Goal: Transaction & Acquisition: Purchase product/service

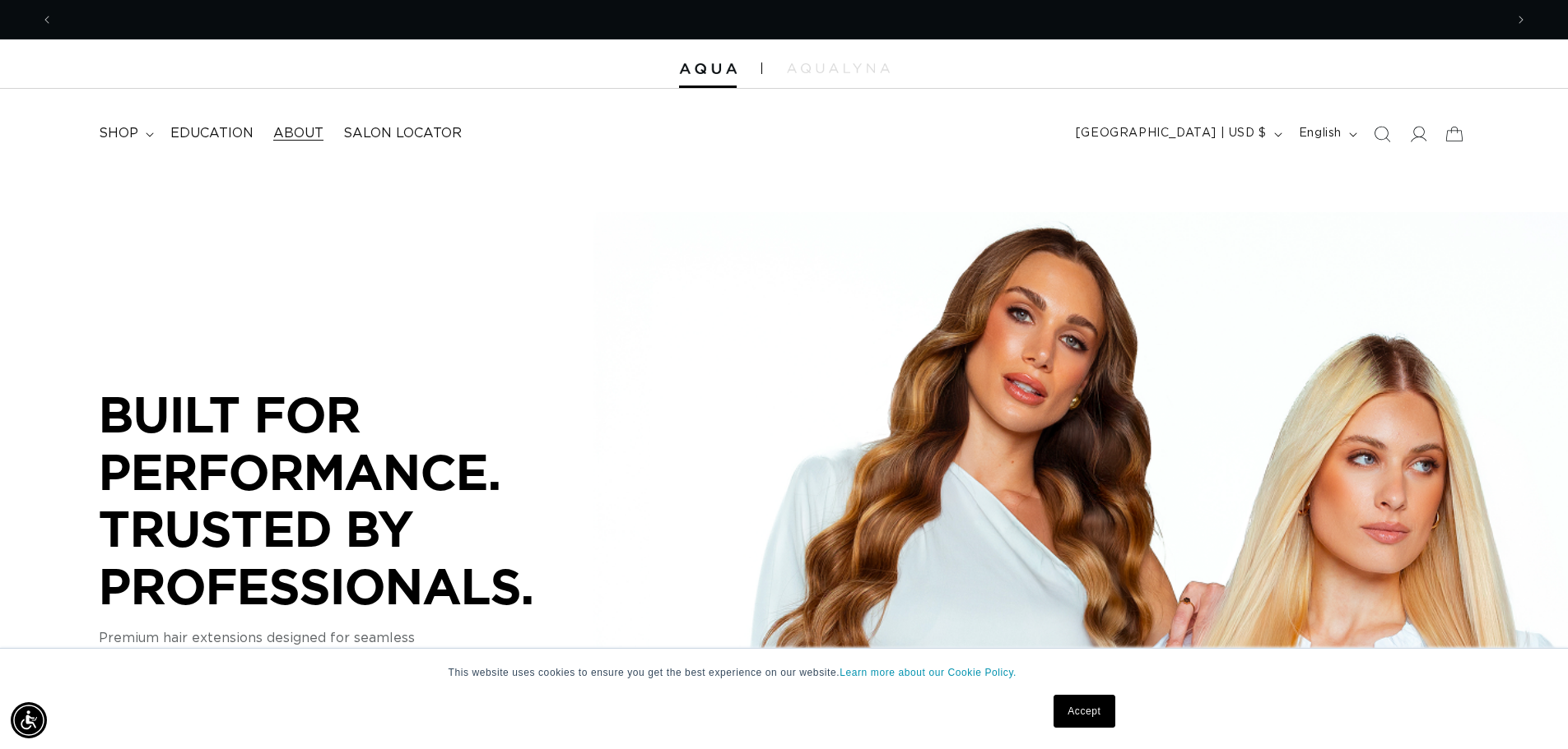
scroll to position [0, 1451]
click at [140, 129] on summary "shop" at bounding box center [124, 134] width 71 height 37
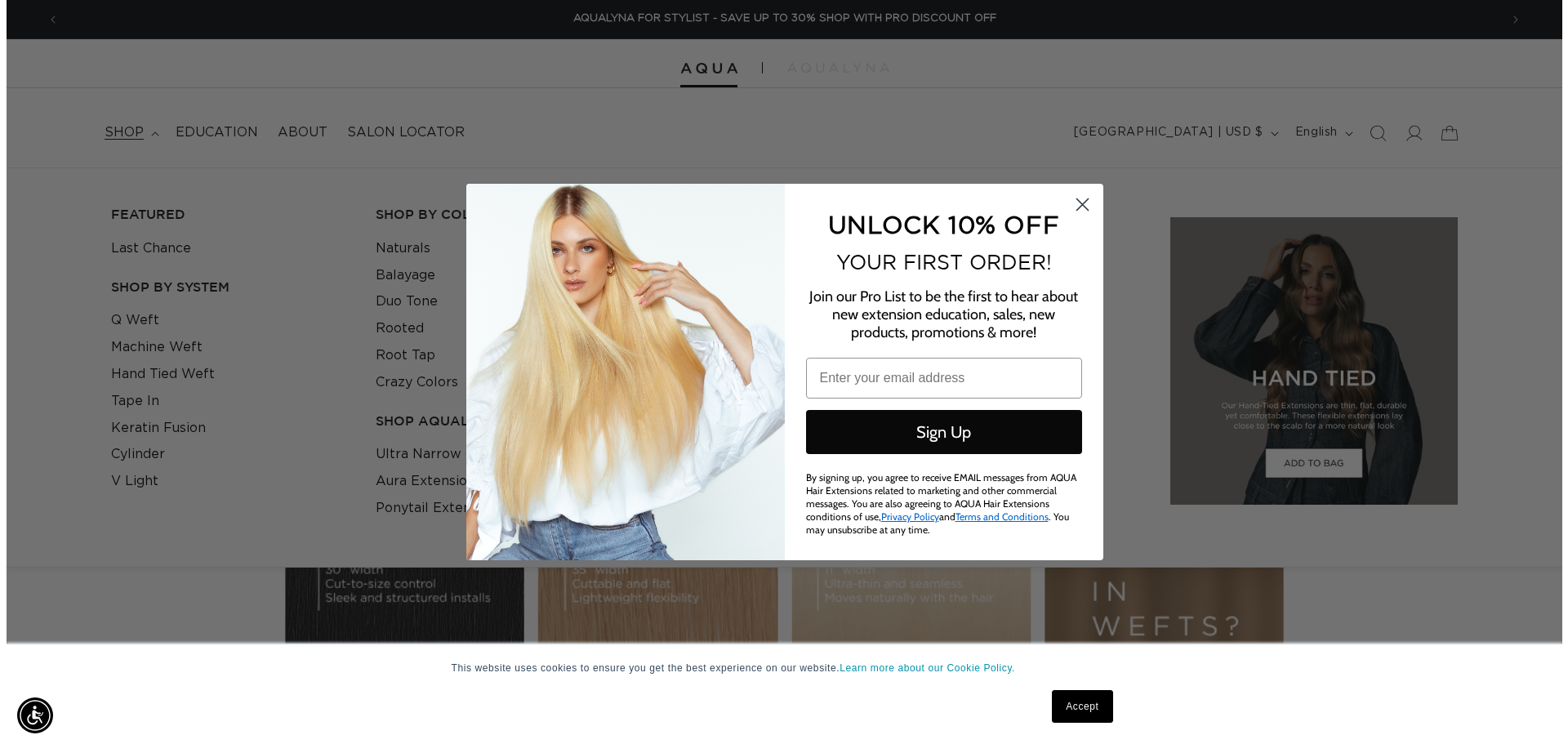
scroll to position [0, 2905]
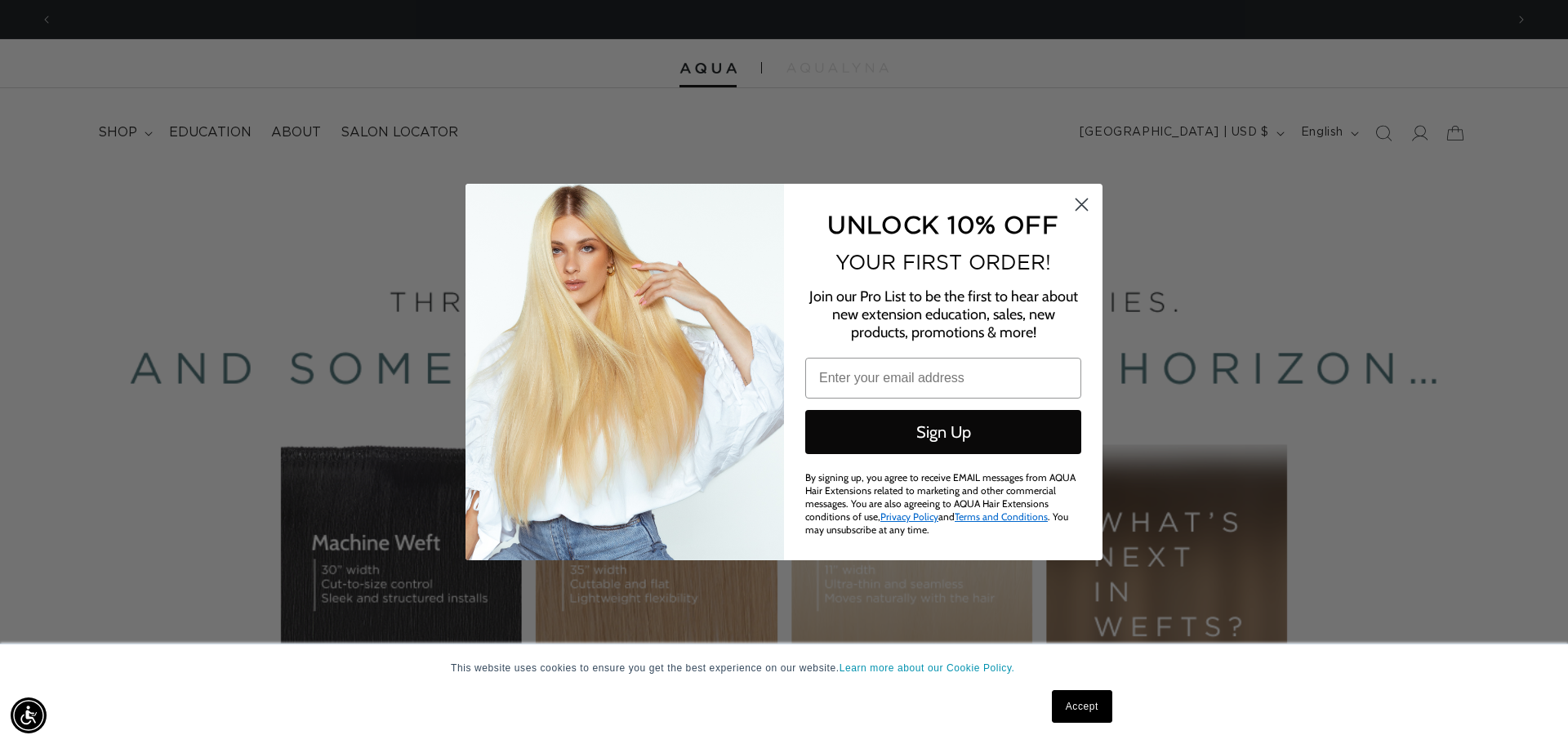
click at [1084, 202] on circle "Close dialog" at bounding box center [1082, 204] width 27 height 27
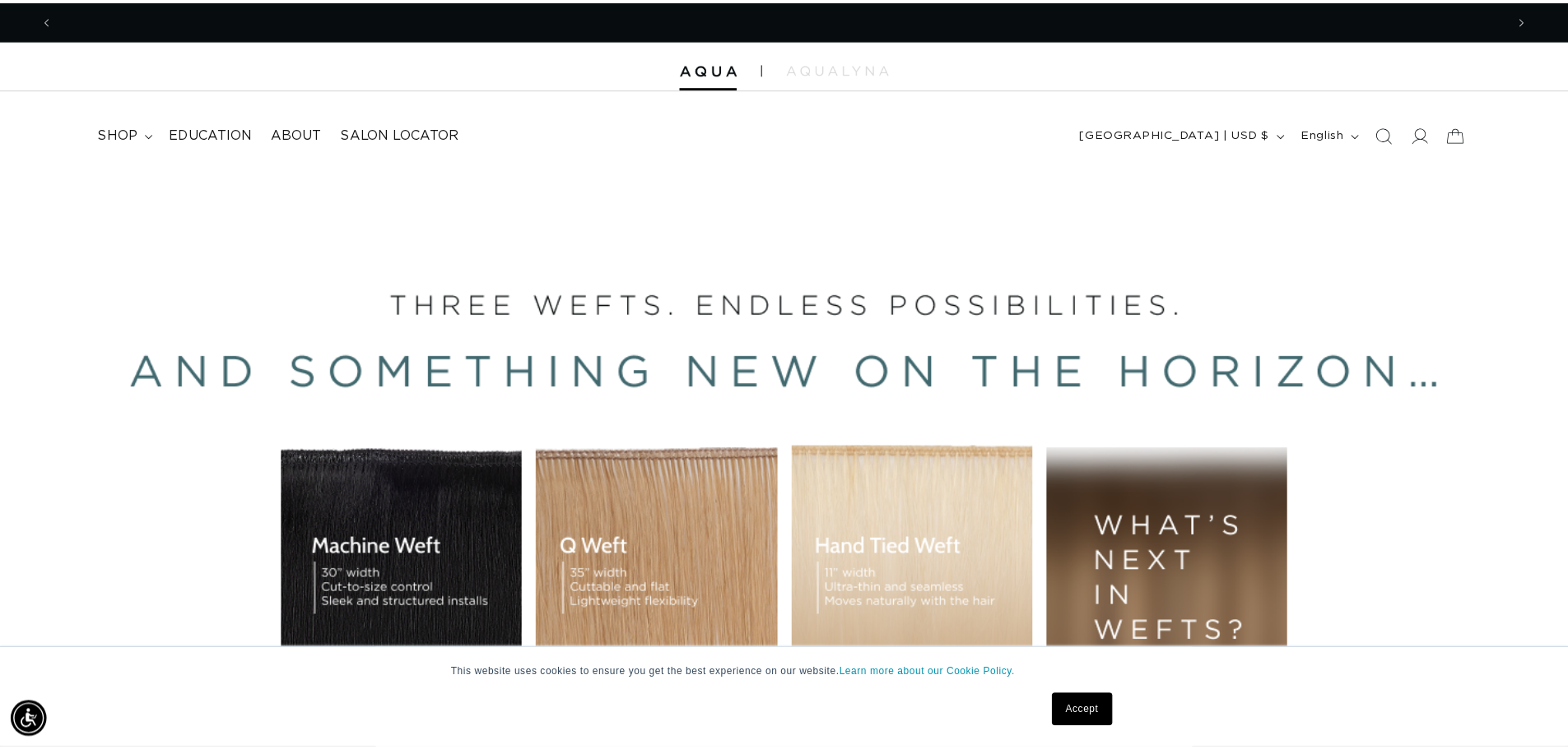
scroll to position [0, 0]
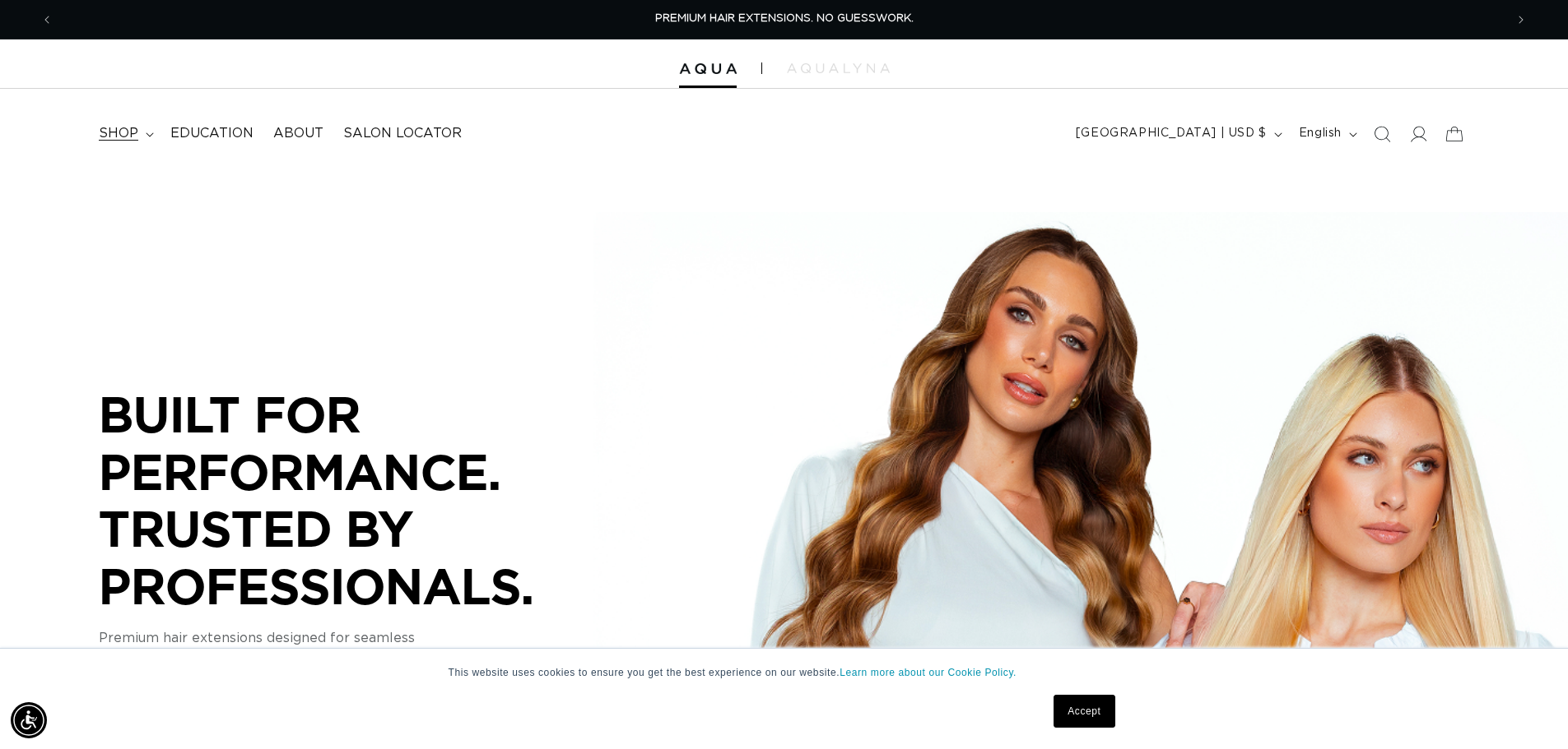
click at [140, 124] on summary "shop" at bounding box center [124, 134] width 71 height 37
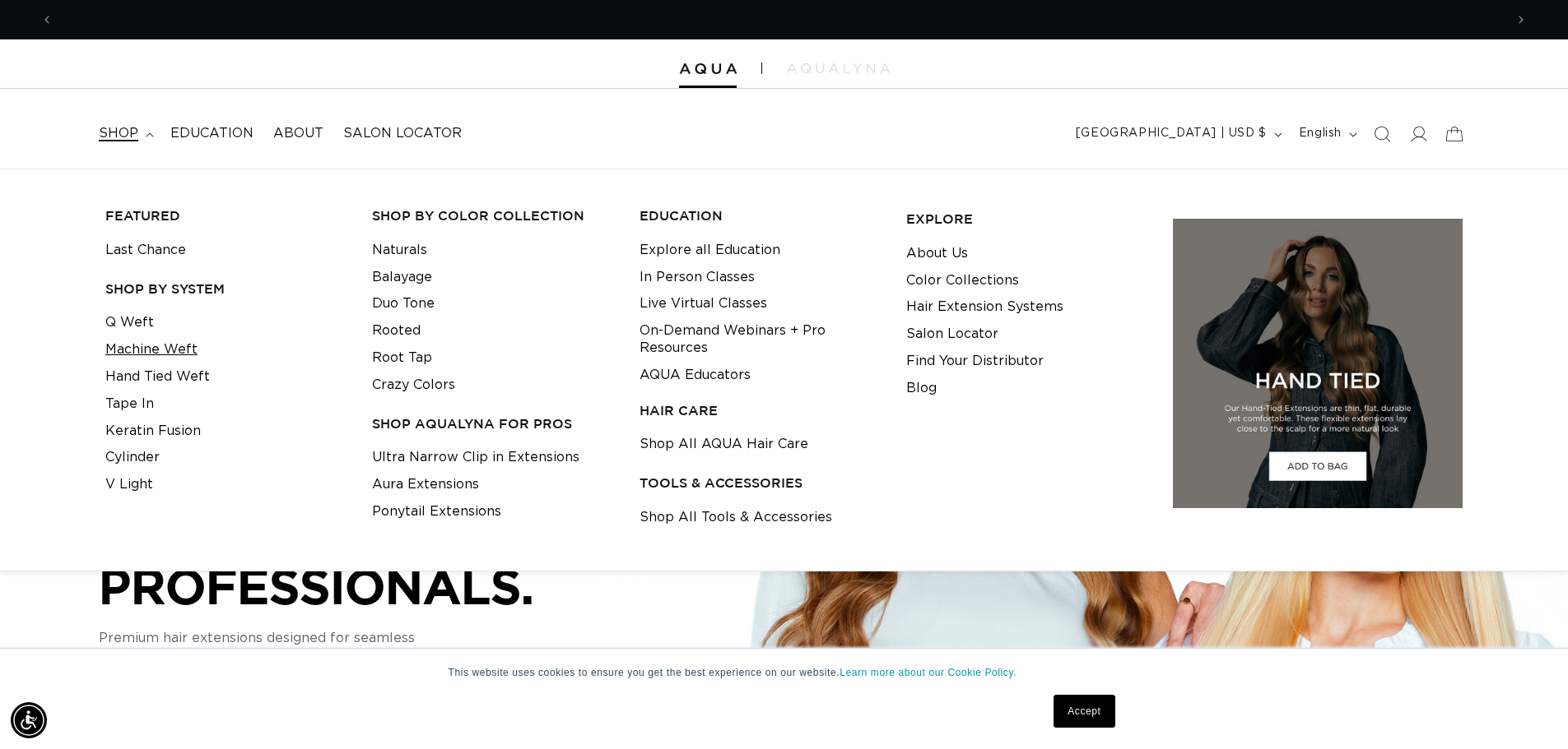
scroll to position [0, 1451]
click at [164, 342] on link "Machine Weft" at bounding box center [151, 350] width 92 height 27
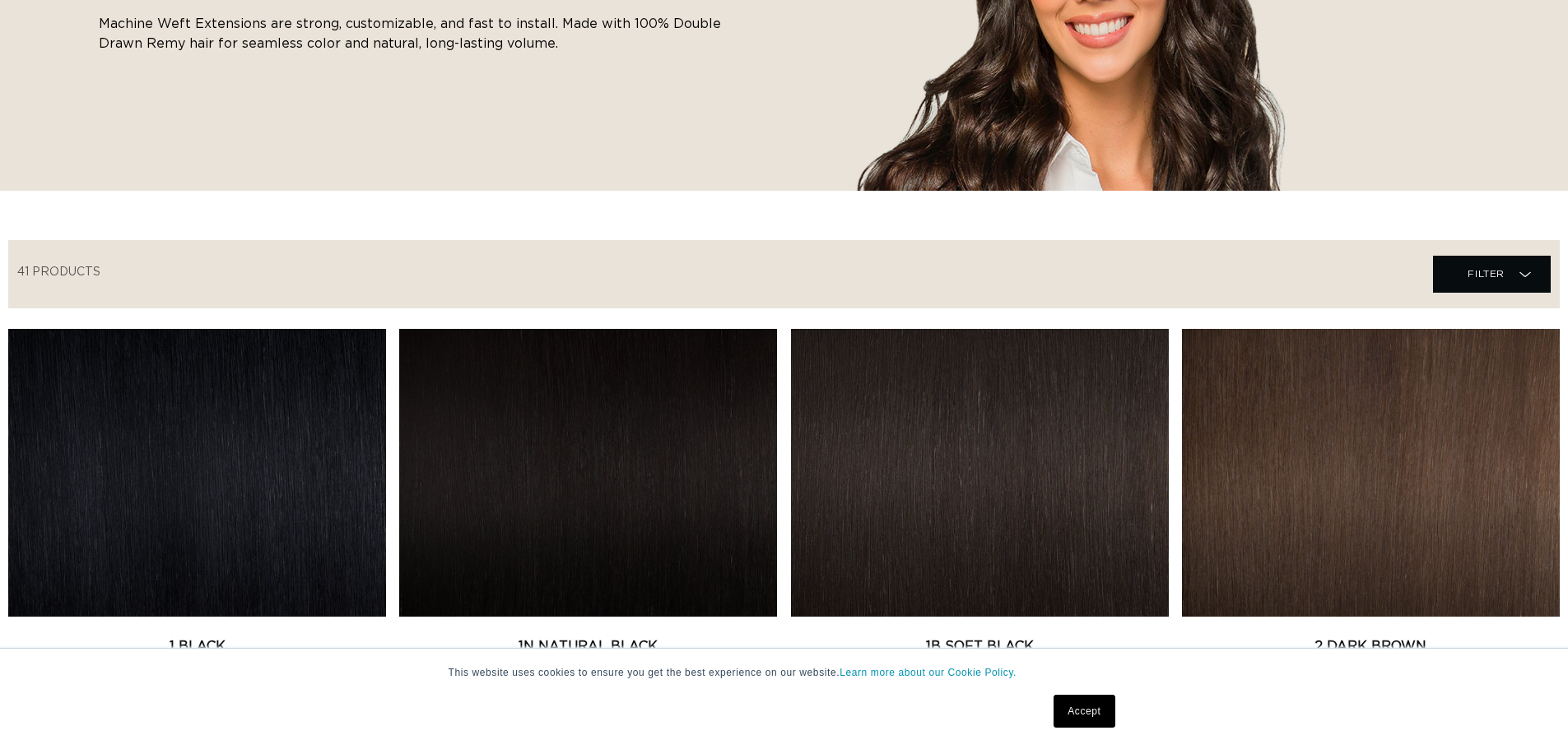
scroll to position [493, 0]
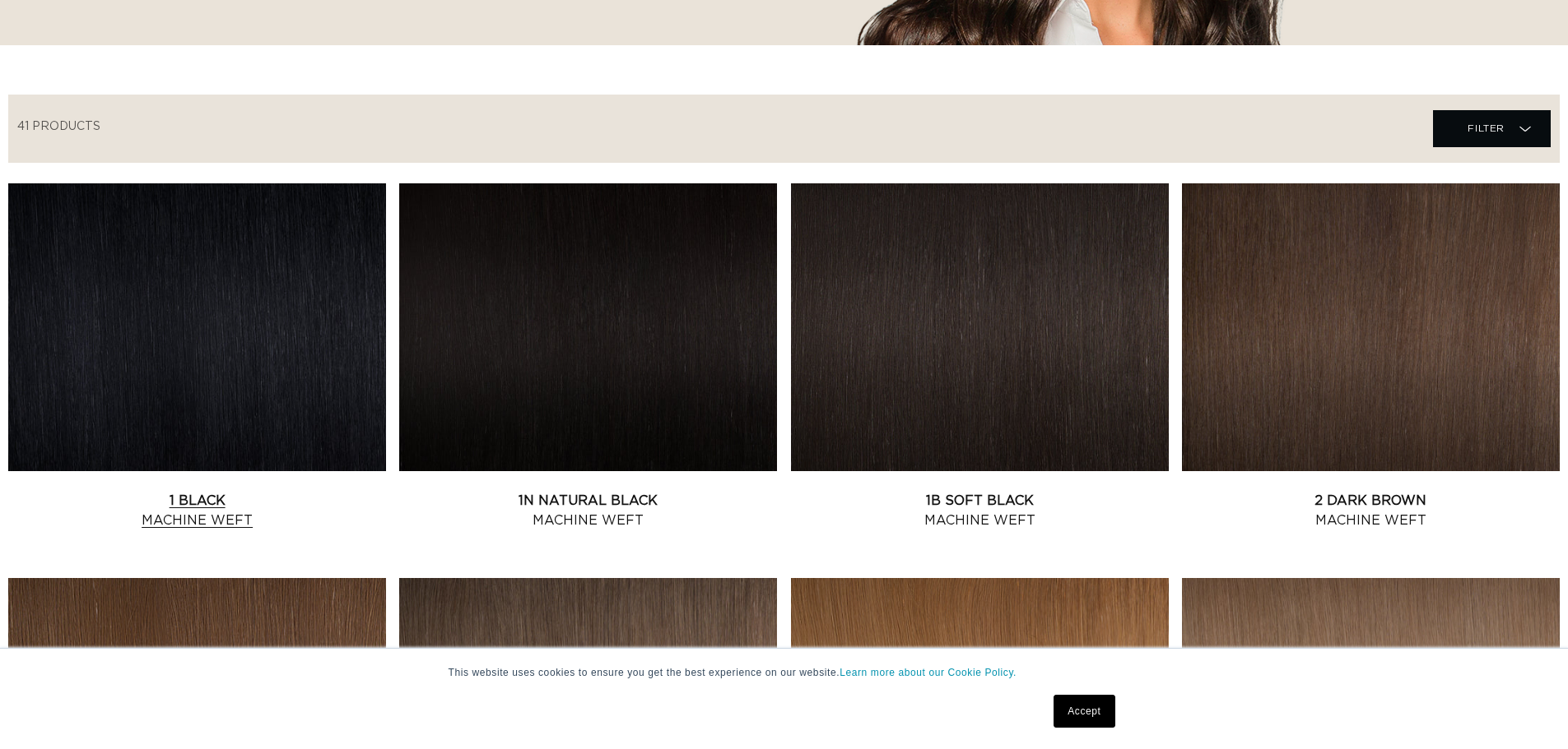
click at [145, 491] on link "1 Black Machine Weft" at bounding box center [197, 511] width 378 height 39
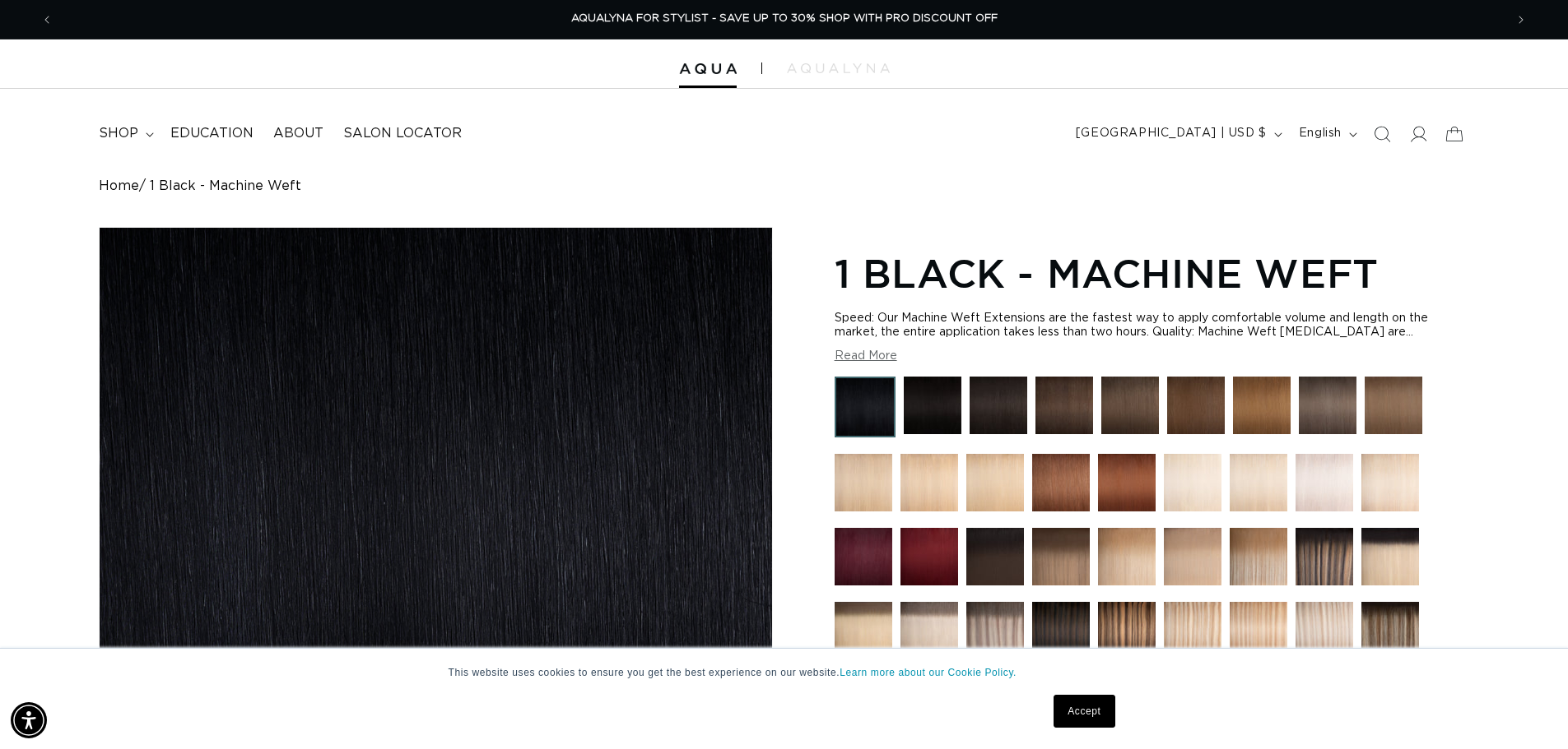
scroll to position [493, 0]
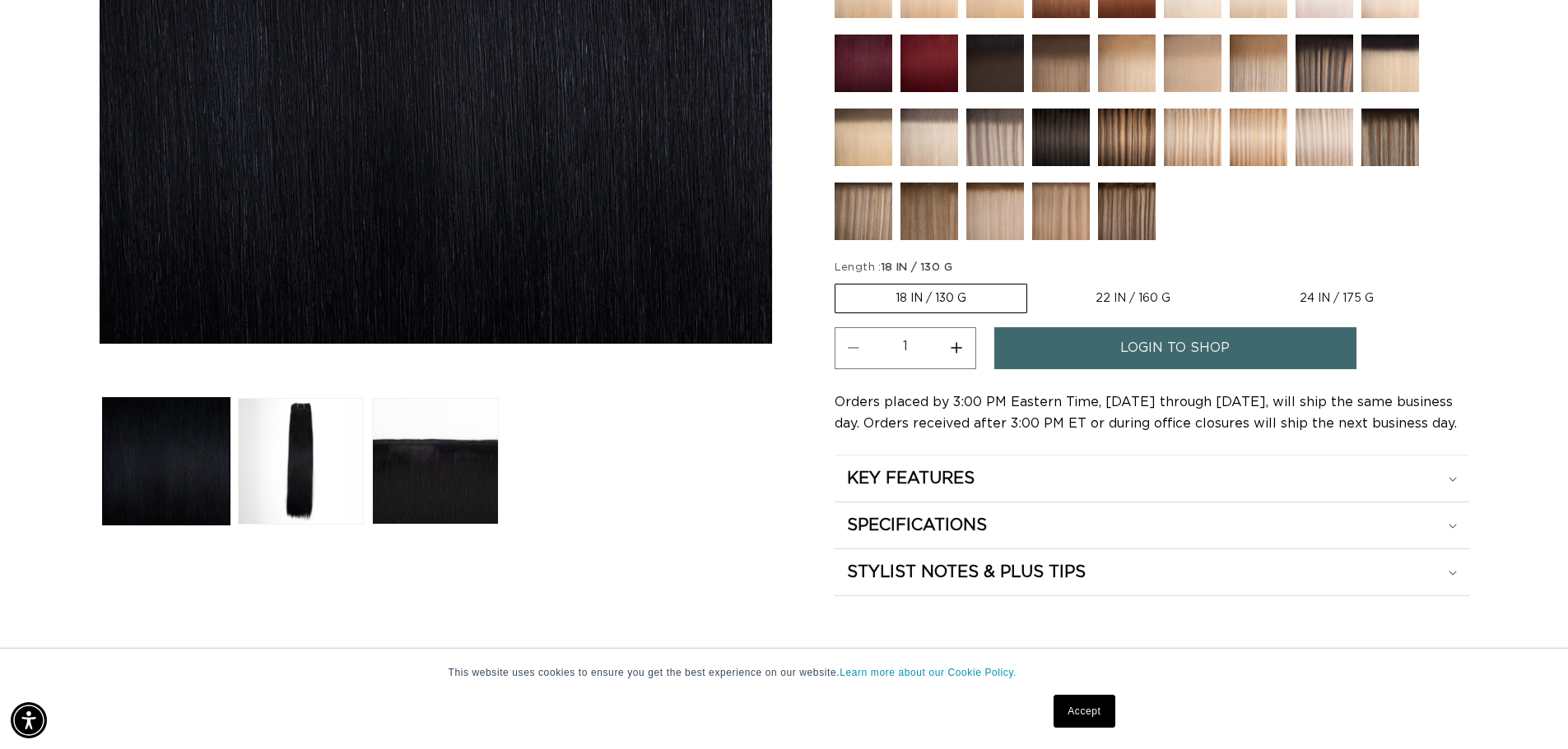
click at [1192, 350] on span "login to shop" at bounding box center [1175, 348] width 110 height 42
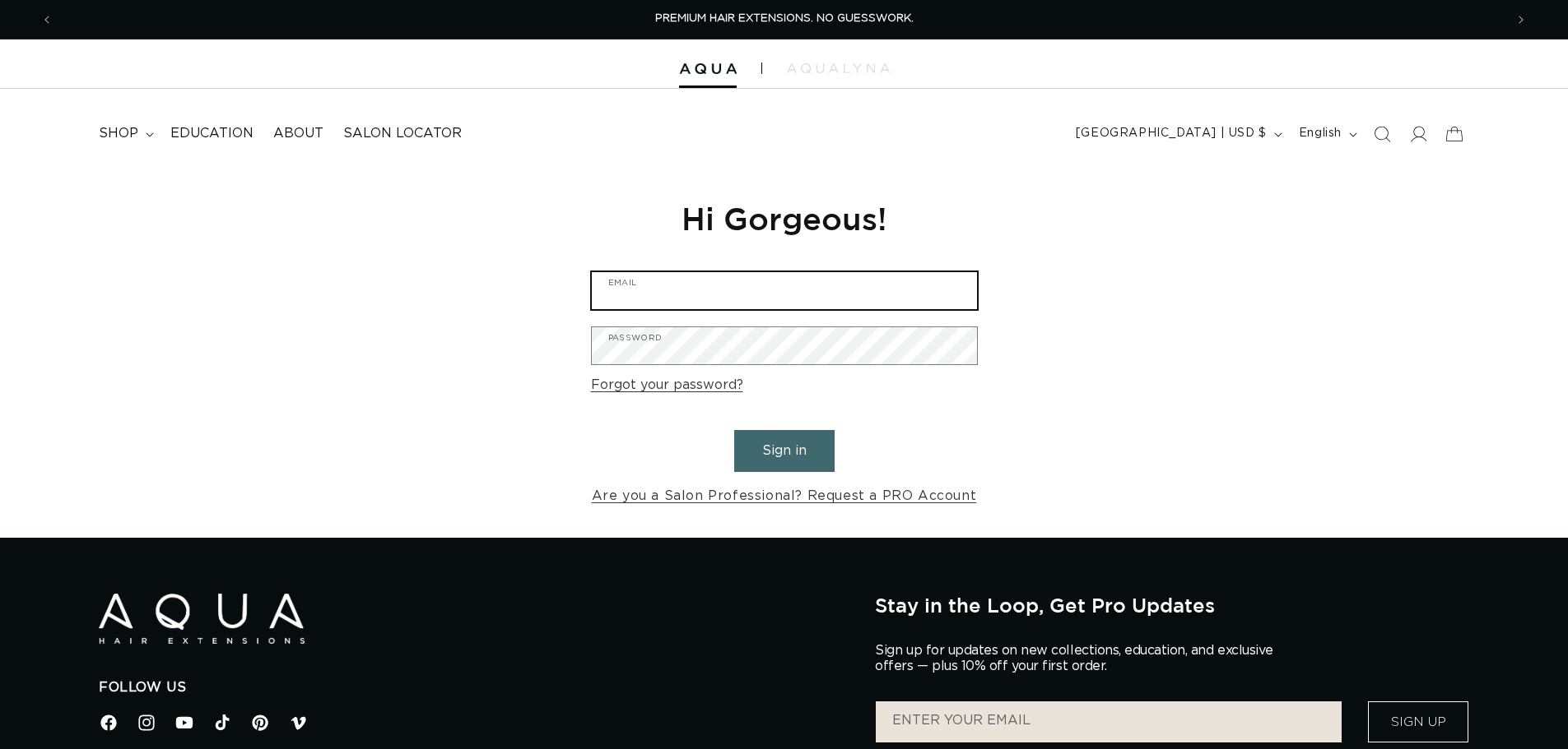
click at [639, 294] on input "Email" at bounding box center [784, 290] width 385 height 37
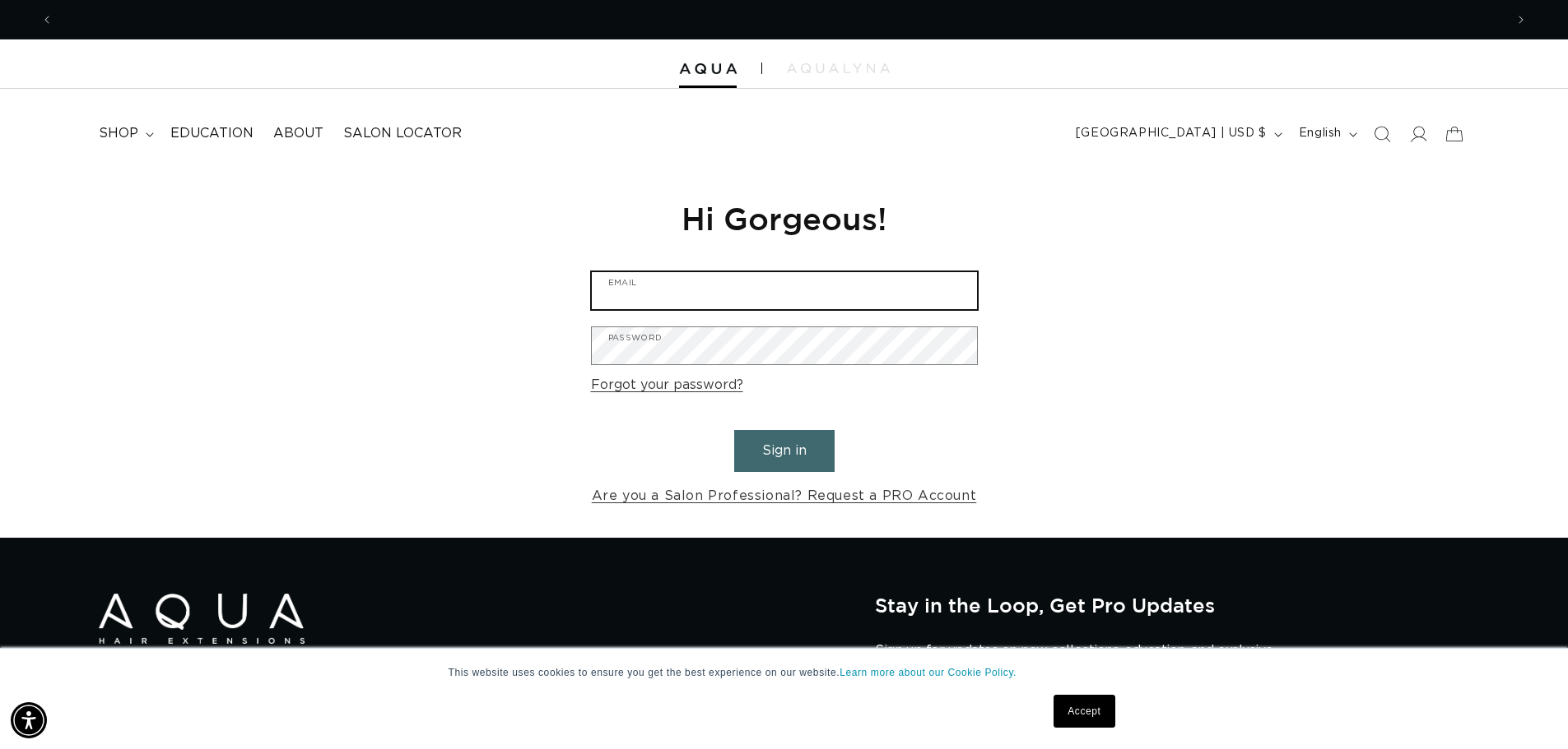
scroll to position [0, 1451]
click at [657, 295] on input "Email" at bounding box center [784, 290] width 385 height 37
type input "I"
click at [649, 289] on input "Email" at bounding box center [784, 290] width 385 height 37
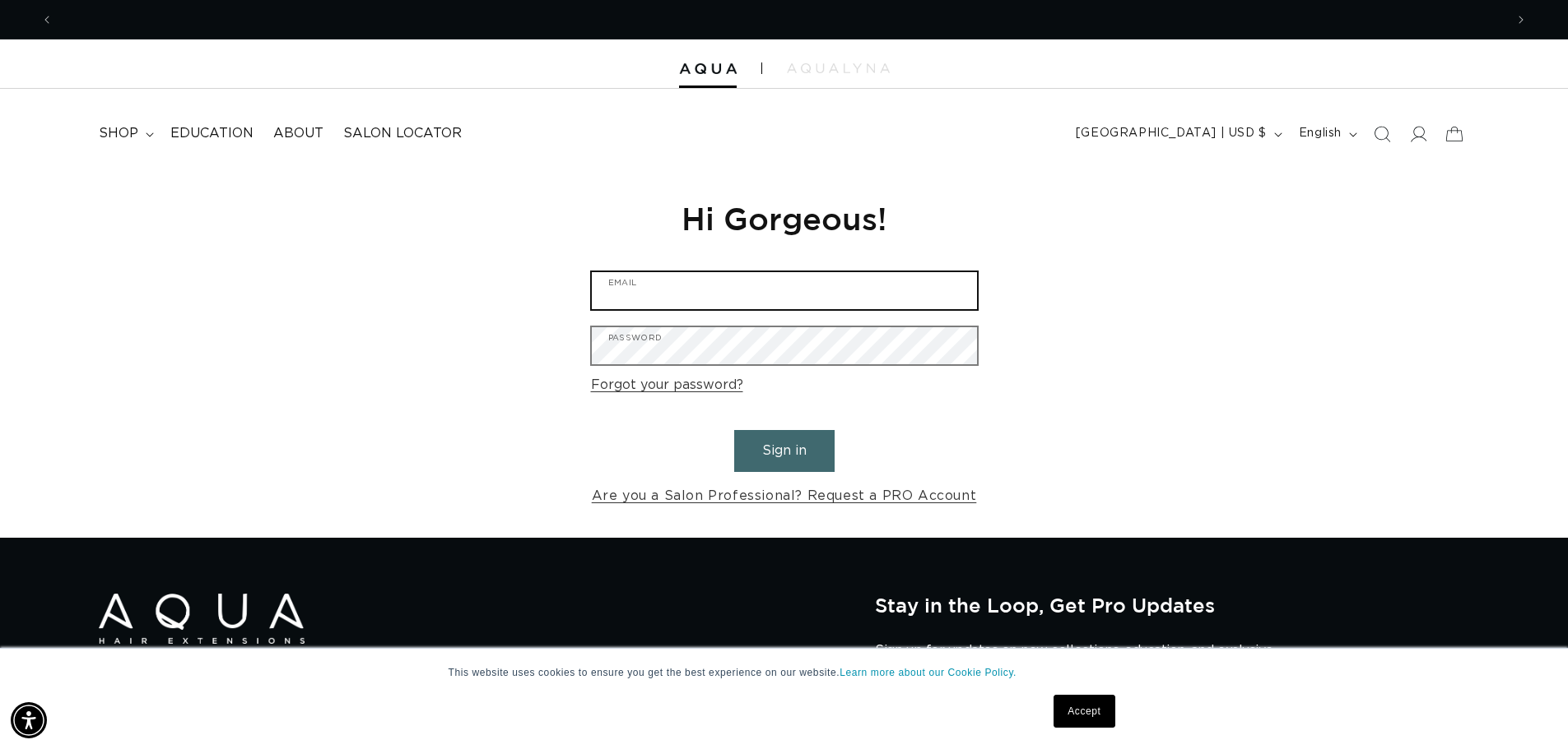
scroll to position [0, 0]
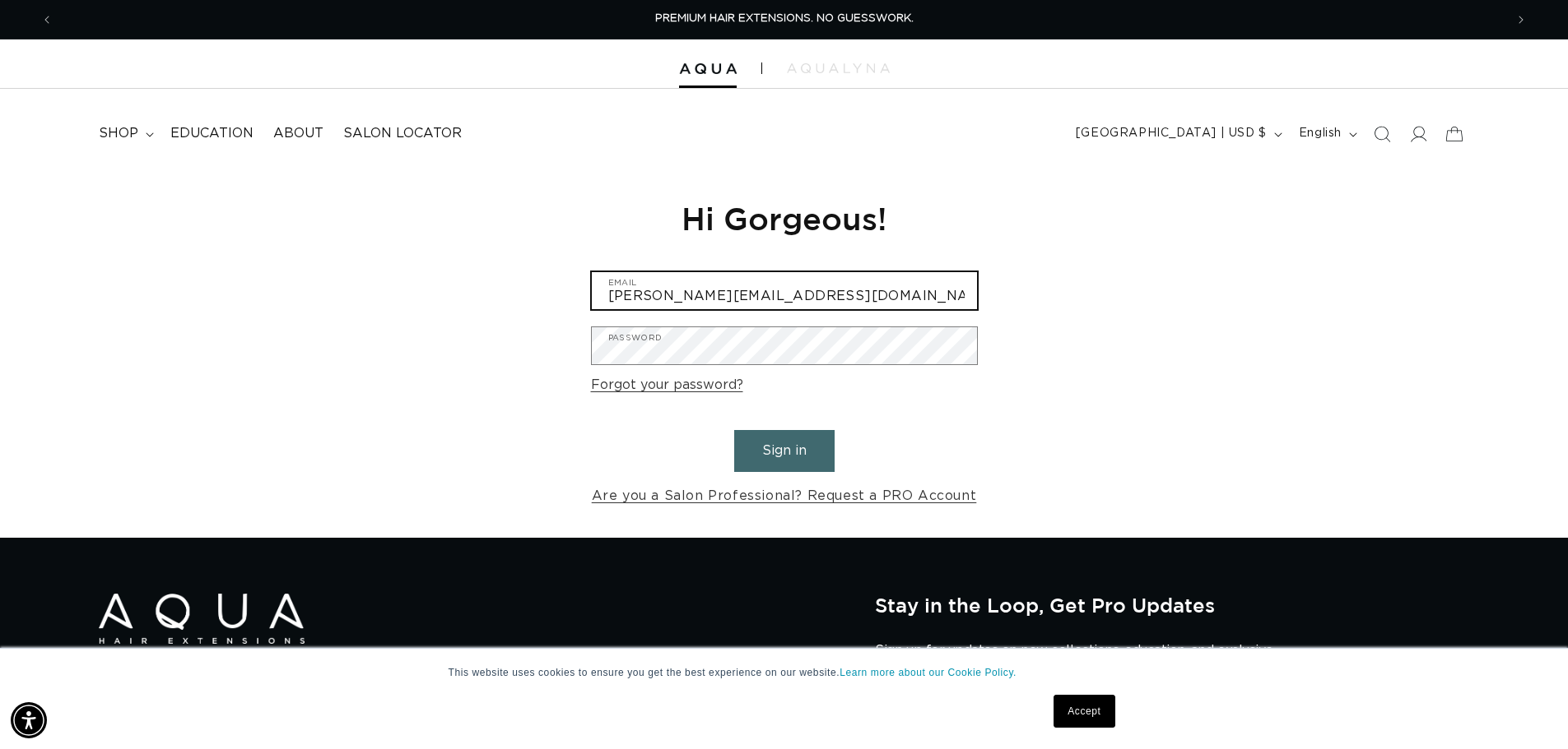
click at [645, 295] on input "Anthony@TouchUpsSalon.com" at bounding box center [784, 290] width 385 height 37
drag, startPoint x: 669, startPoint y: 290, endPoint x: 534, endPoint y: 298, distance: 135.2
click at [534, 298] on div "Reset your password We will send you an email to reset your password Email Subm…" at bounding box center [784, 353] width 1568 height 369
drag, startPoint x: 651, startPoint y: 288, endPoint x: 660, endPoint y: 290, distance: 9.2
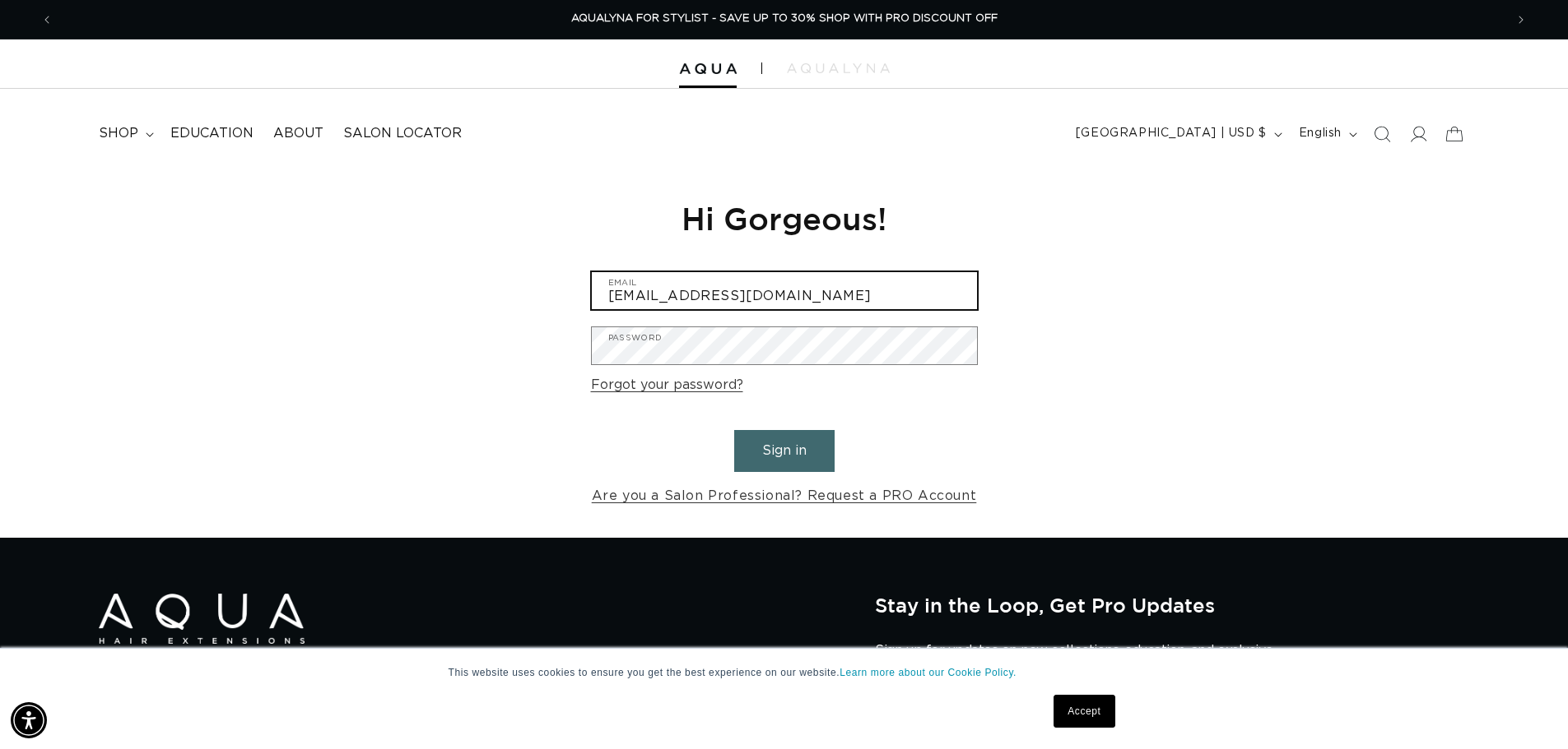
click at [654, 288] on input "Info@TouchUpsSalon.com" at bounding box center [784, 290] width 385 height 37
click at [660, 290] on input "Info@TouchUpsSalon.com" at bounding box center [784, 290] width 385 height 37
click at [653, 291] on input "Info@TouchUpsSalon.com" at bounding box center [784, 290] width 385 height 37
click at [697, 297] on input "Info@touchUpsSalon.com" at bounding box center [784, 290] width 385 height 37
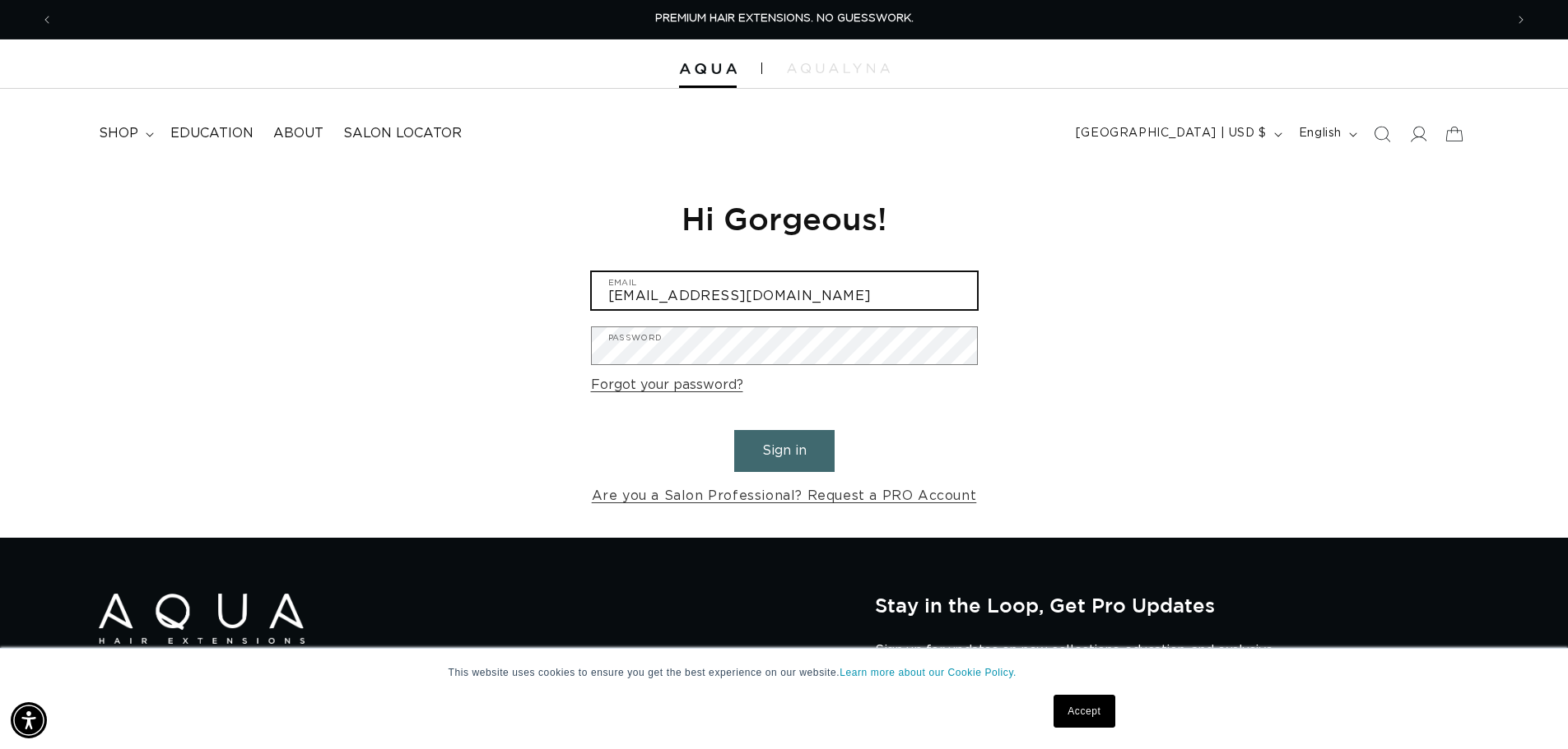
click at [720, 294] on input "Info@touchupsSalon.com" at bounding box center [784, 290] width 385 height 37
type input "Info@touchupssalon.com"
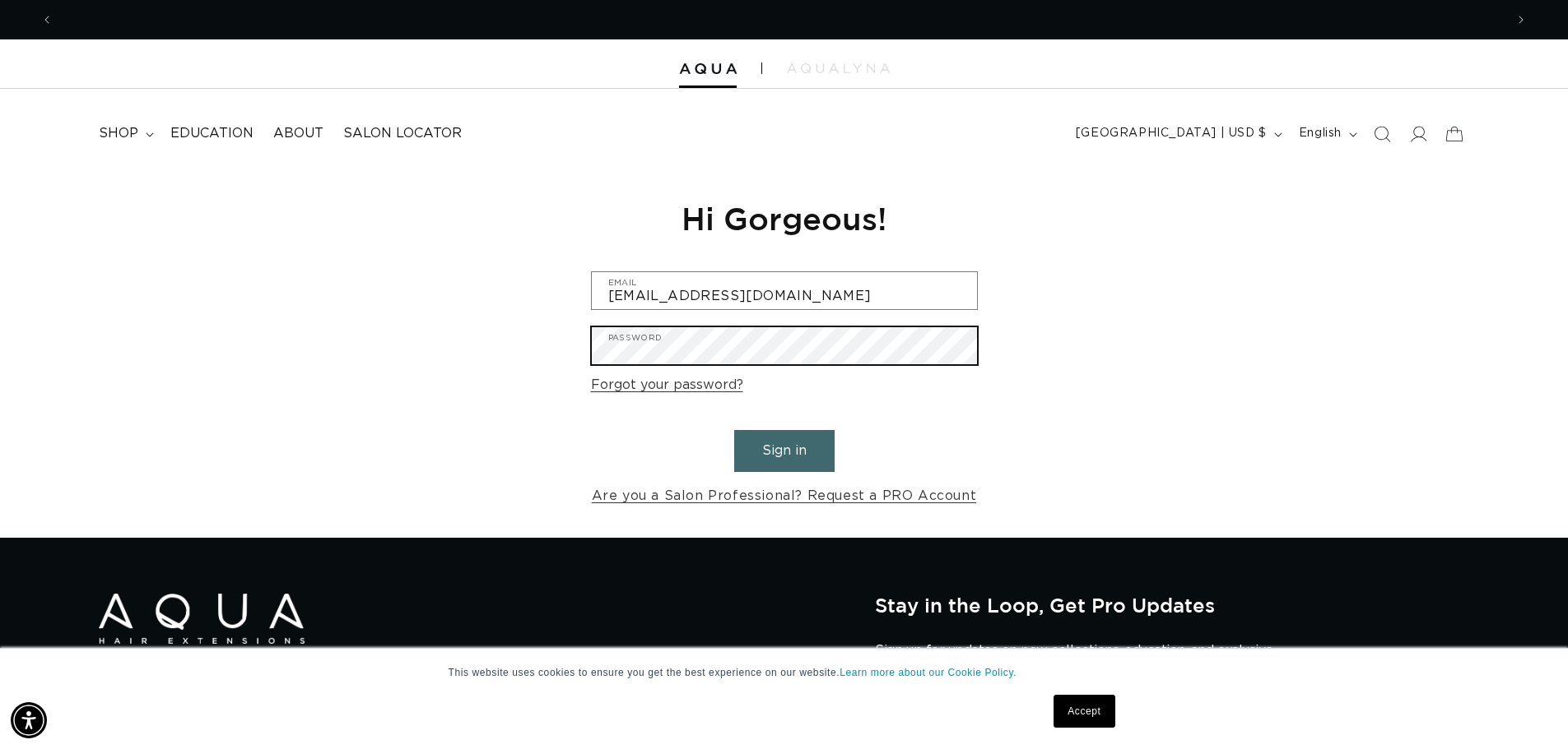
scroll to position [0, 0]
click at [734, 430] on button "Sign in" at bounding box center [784, 451] width 100 height 42
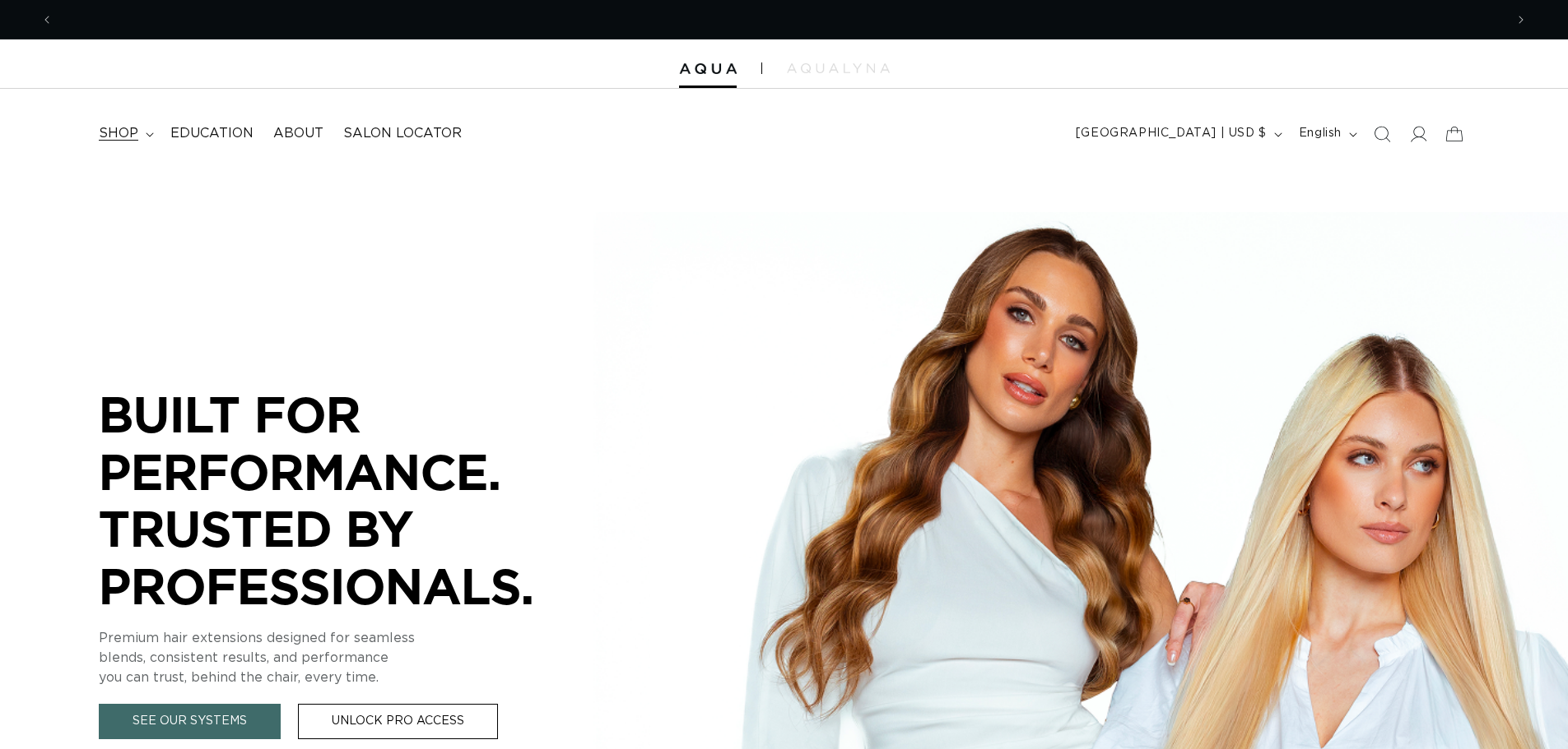
scroll to position [0, 1451]
click at [117, 136] on span "shop" at bounding box center [118, 134] width 39 height 17
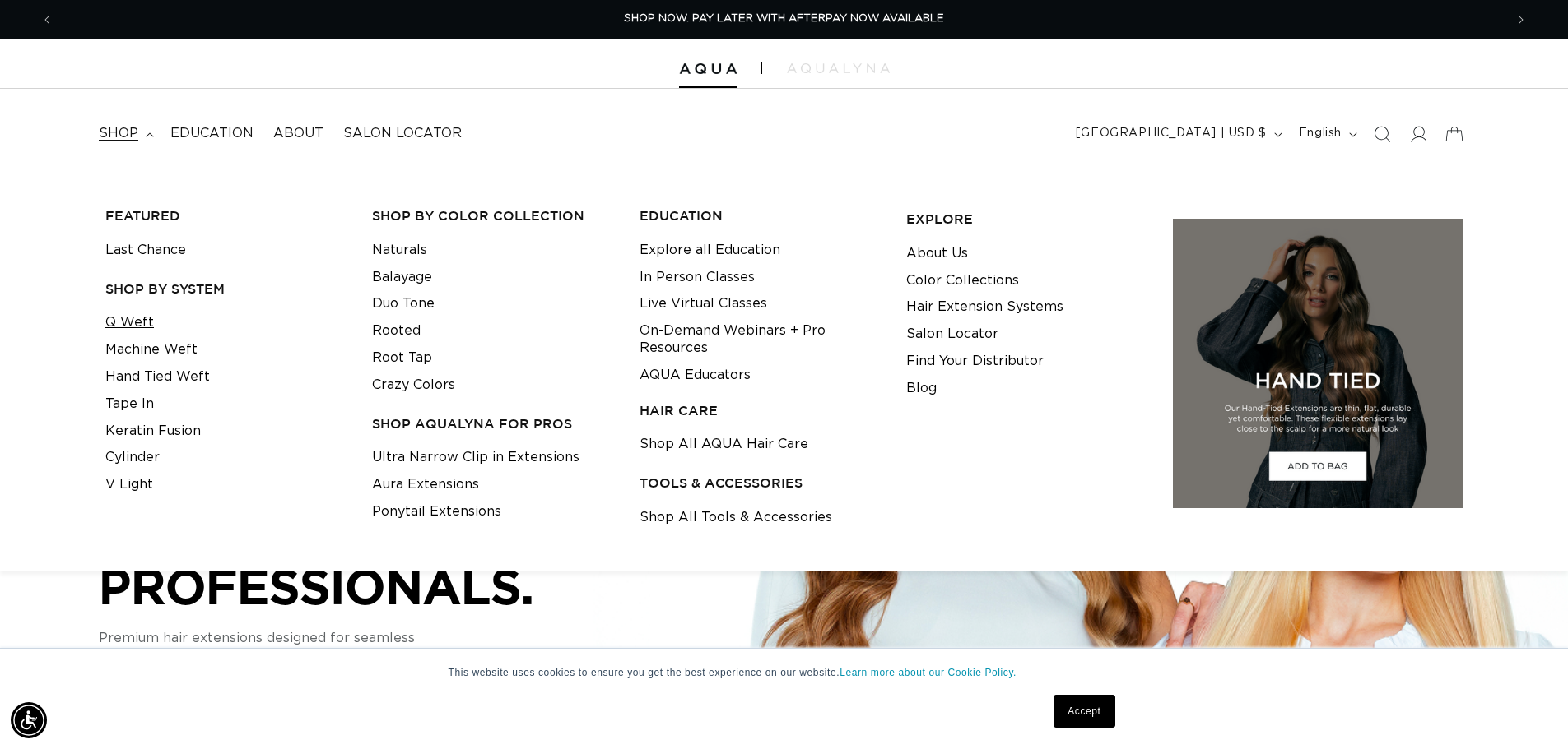
click at [129, 320] on link "Q Weft" at bounding box center [129, 323] width 48 height 27
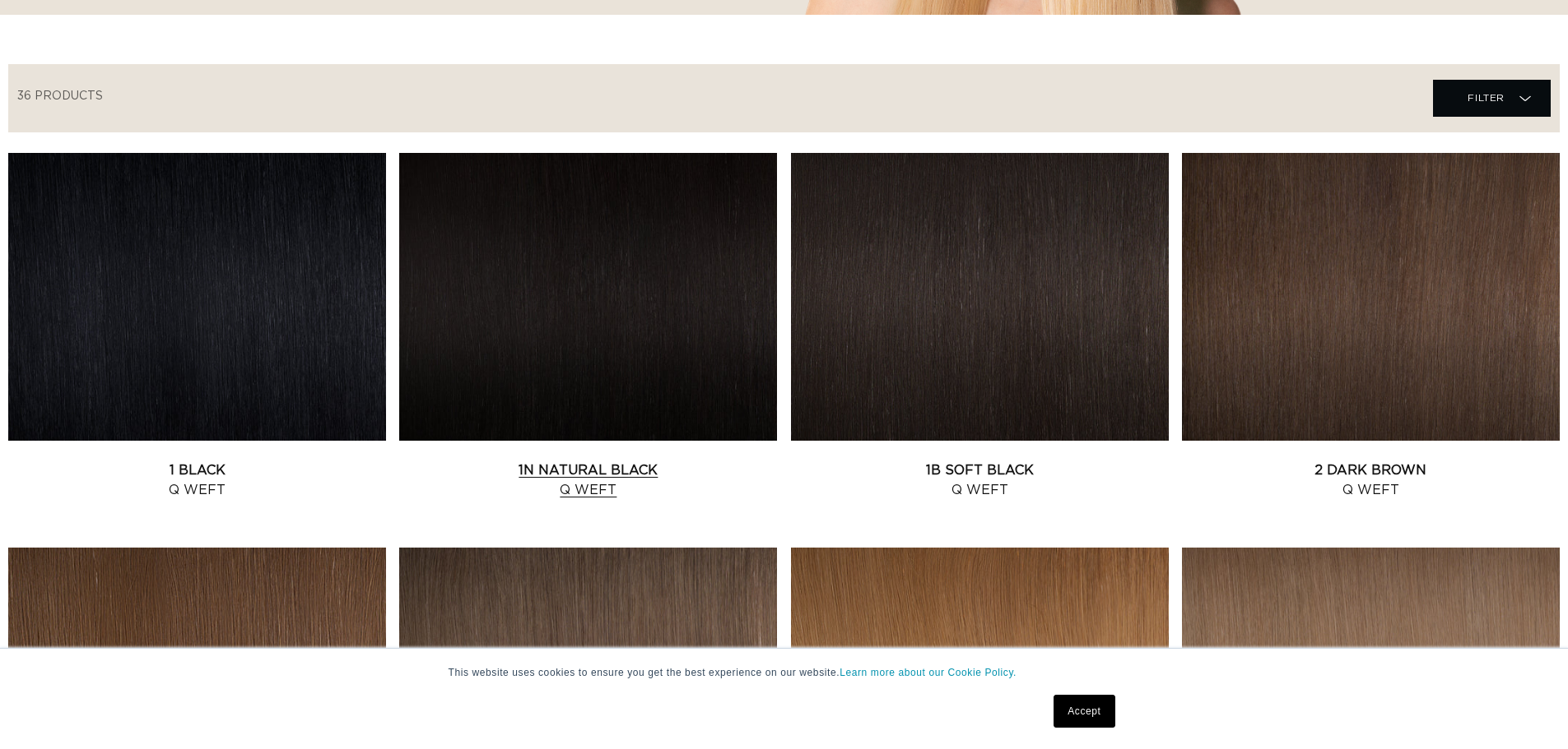
scroll to position [576, 0]
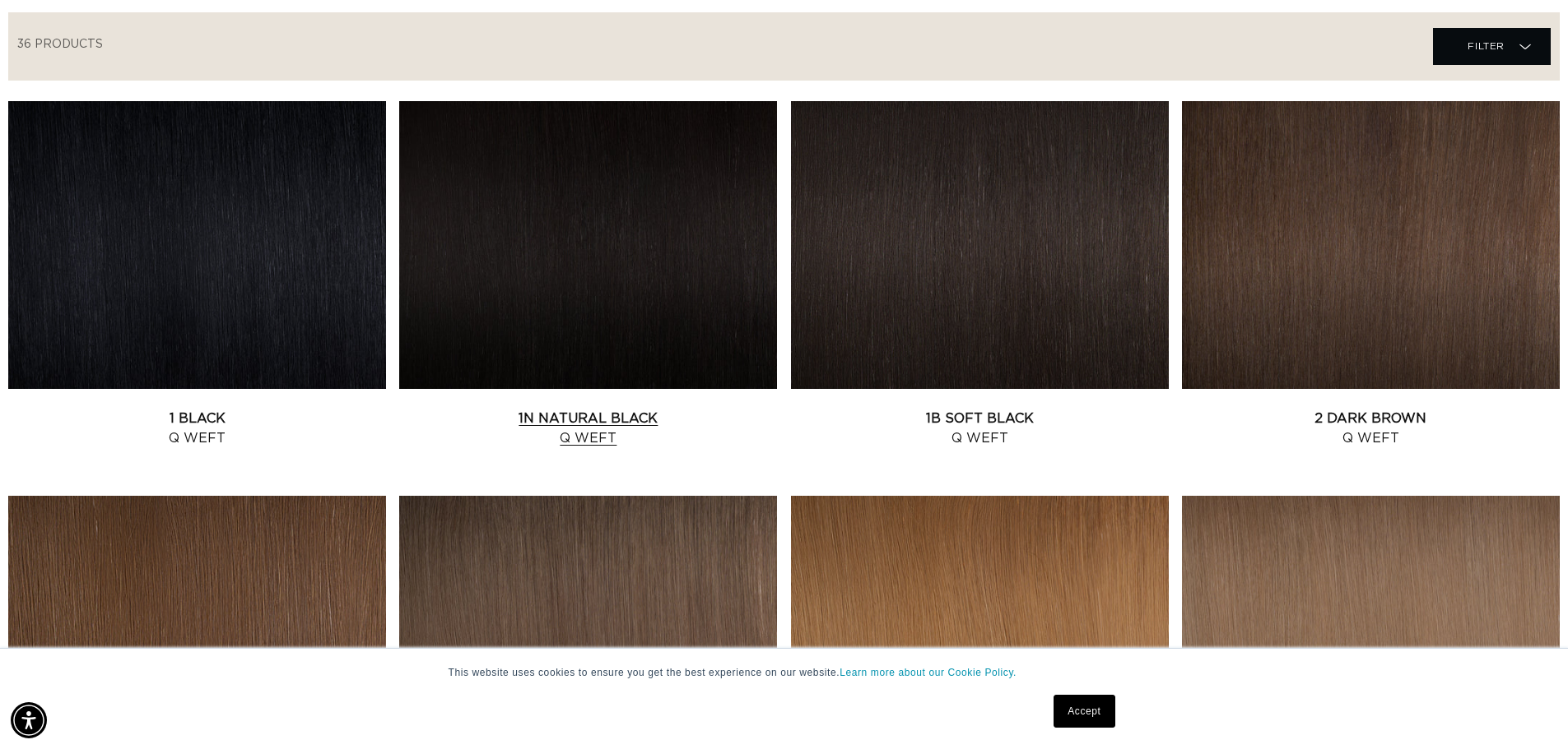
click at [631, 409] on link "1N Natural Black Q Weft" at bounding box center [588, 428] width 378 height 39
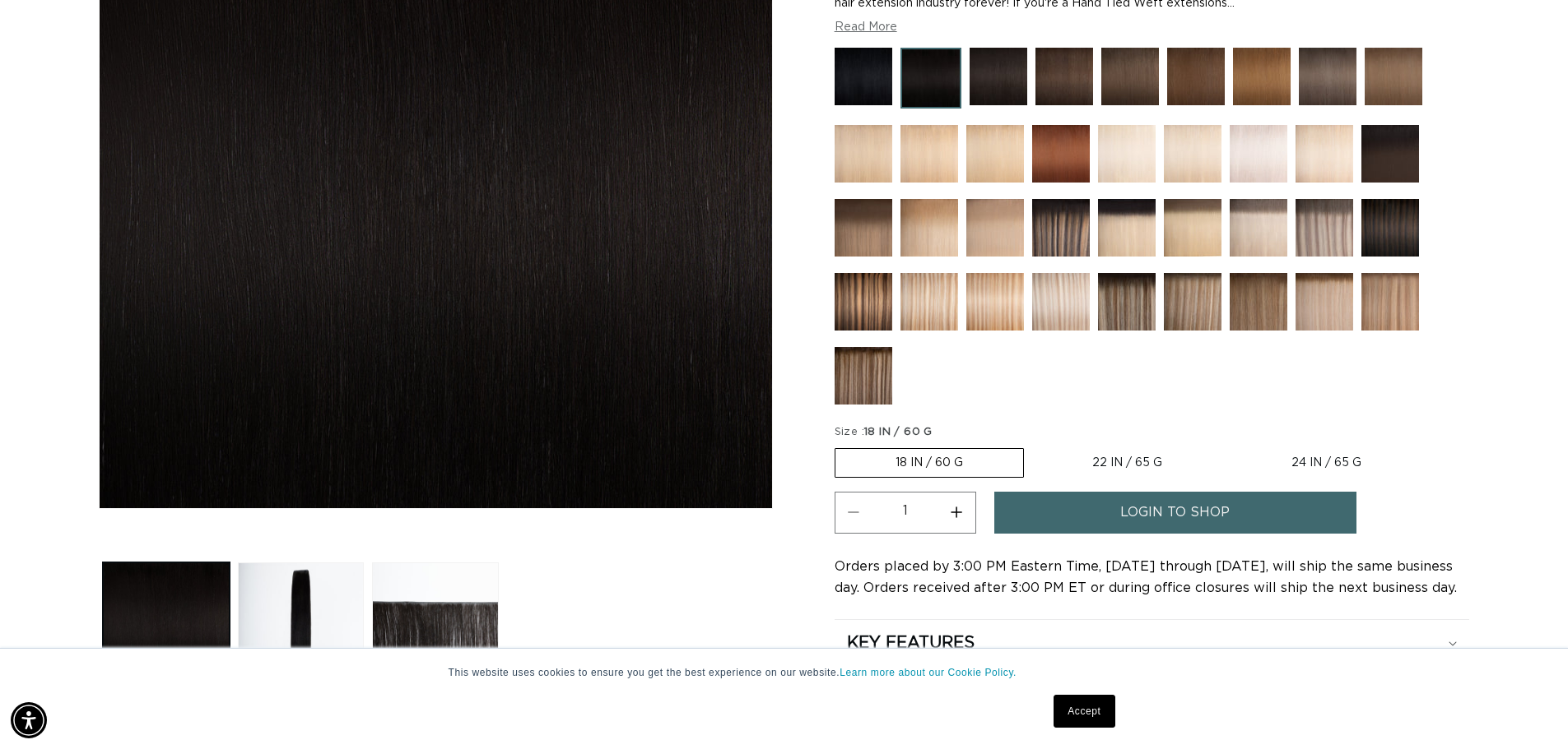
scroll to position [0, 1451]
click at [1223, 524] on span "login to shop" at bounding box center [1175, 513] width 110 height 42
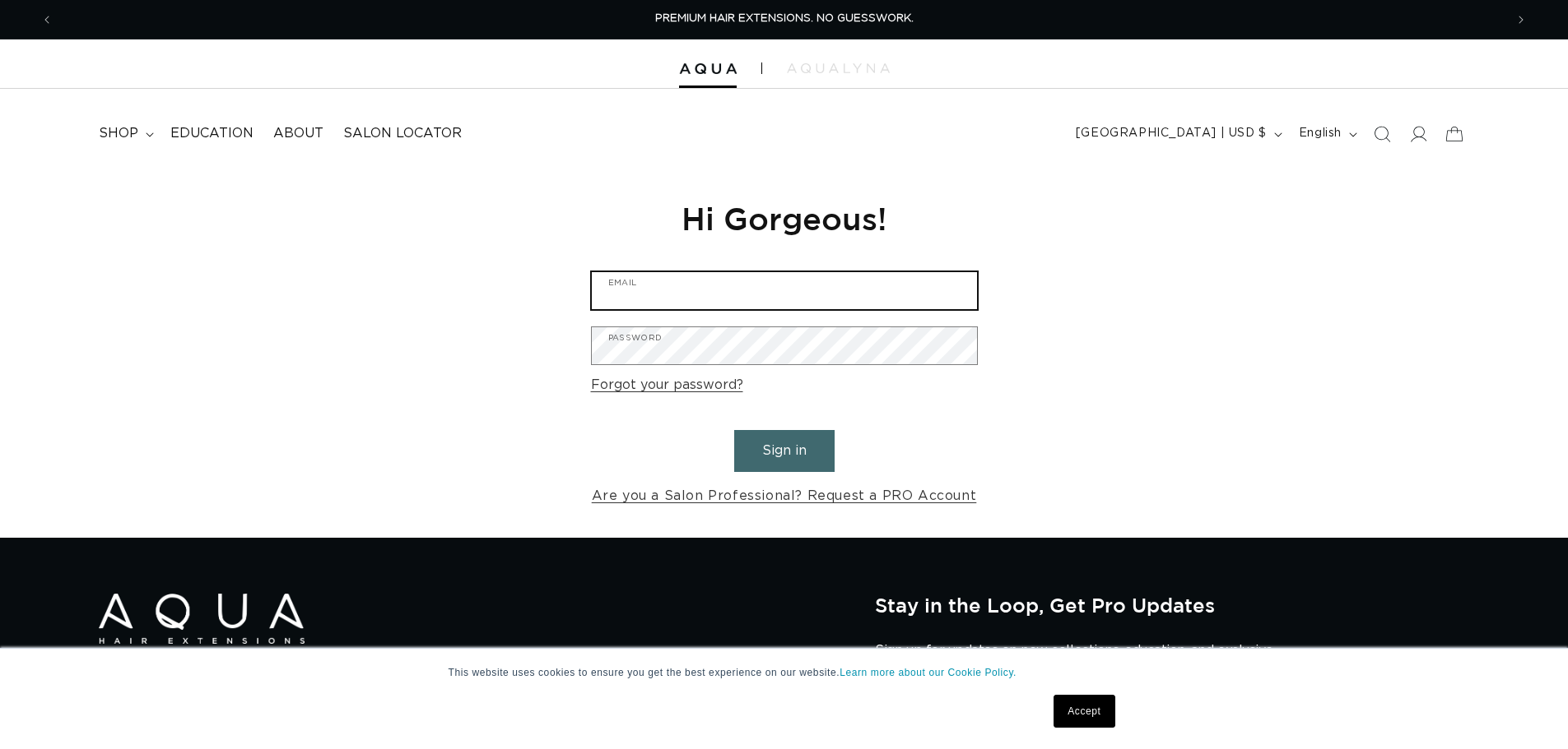
click at [666, 293] on input "Email" at bounding box center [784, 290] width 385 height 37
type input "[EMAIL_ADDRESS][DOMAIN_NAME]"
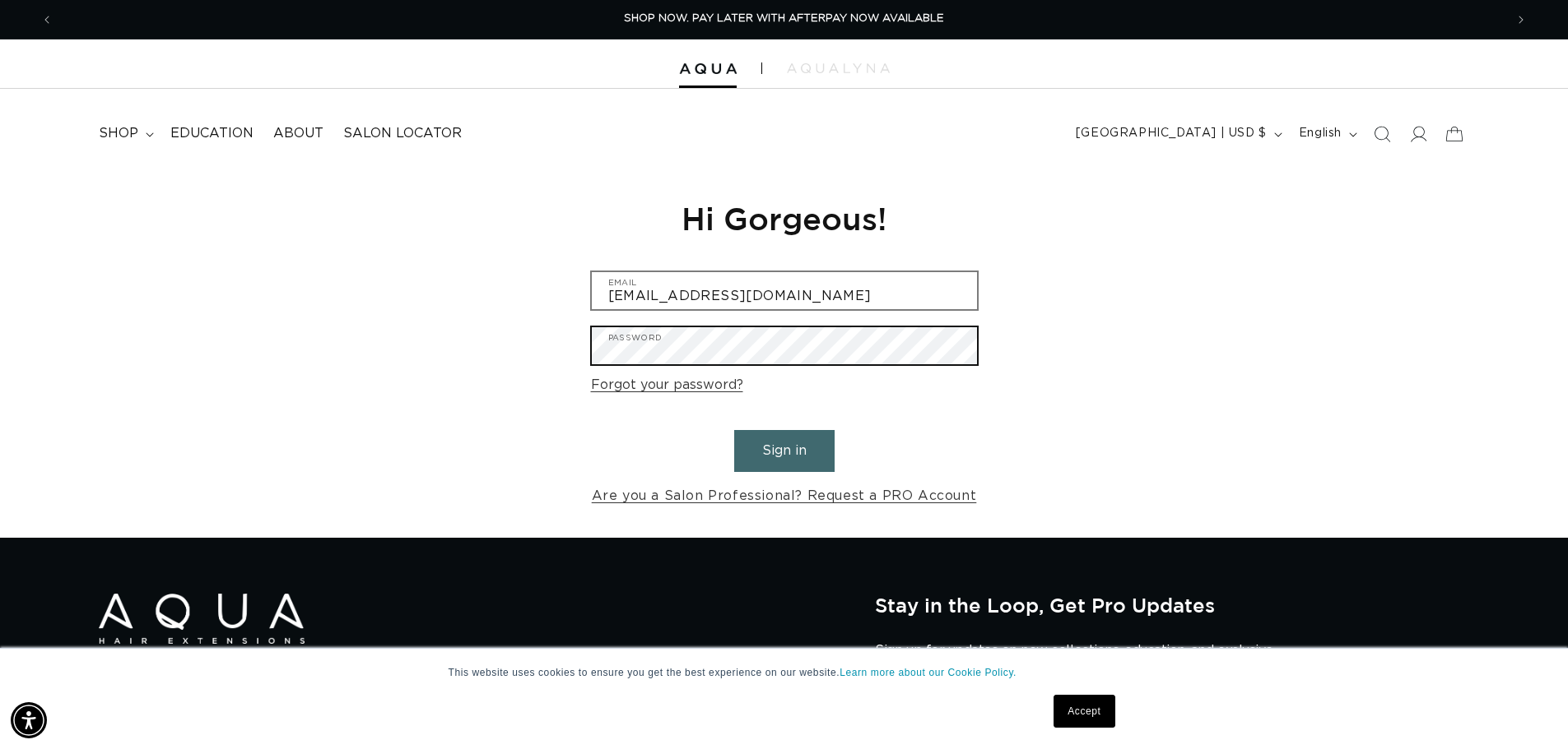
click at [734, 430] on button "Sign in" at bounding box center [784, 451] width 100 height 42
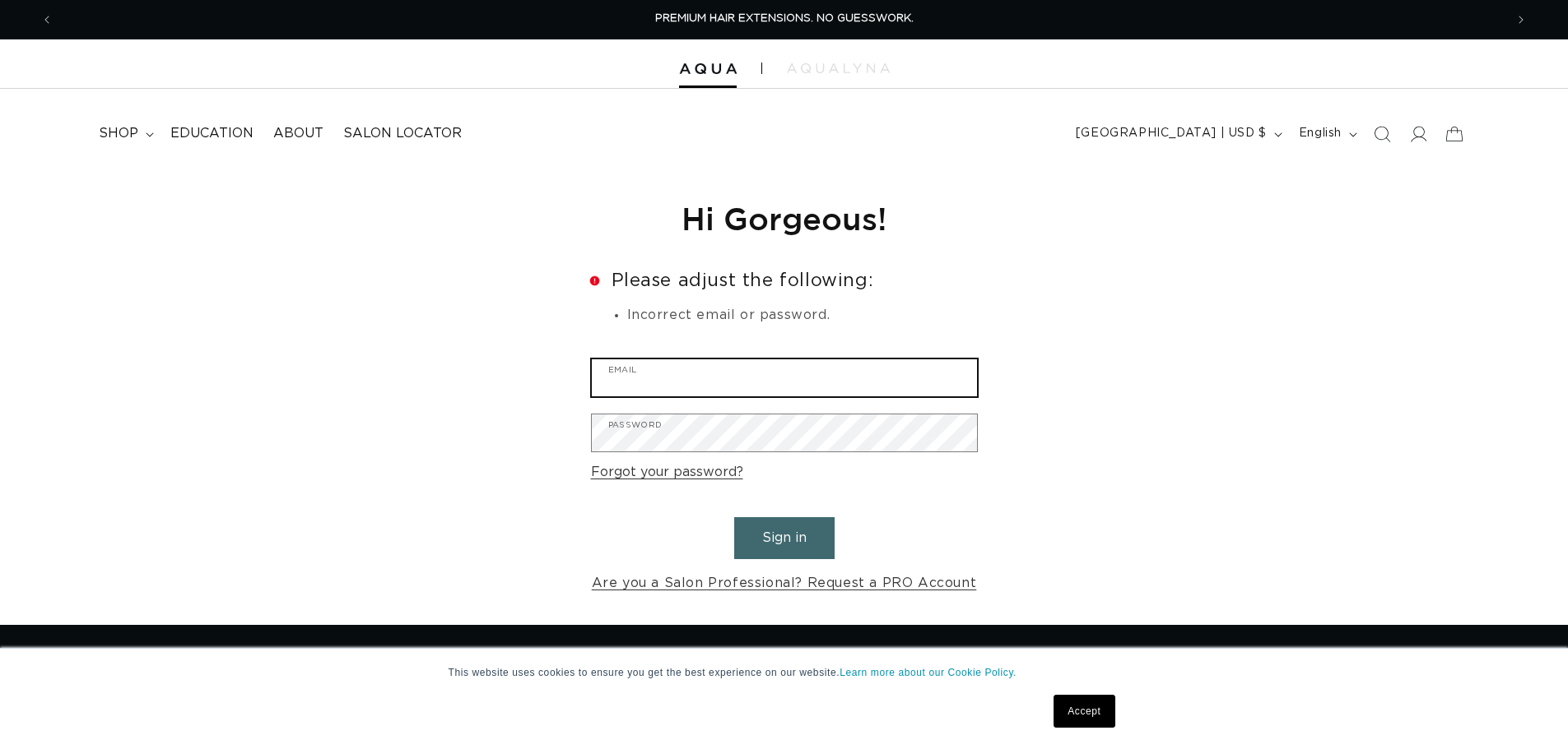
click at [646, 377] on input "Email" at bounding box center [784, 378] width 385 height 37
type input "[EMAIL_ADDRESS][DOMAIN_NAME]"
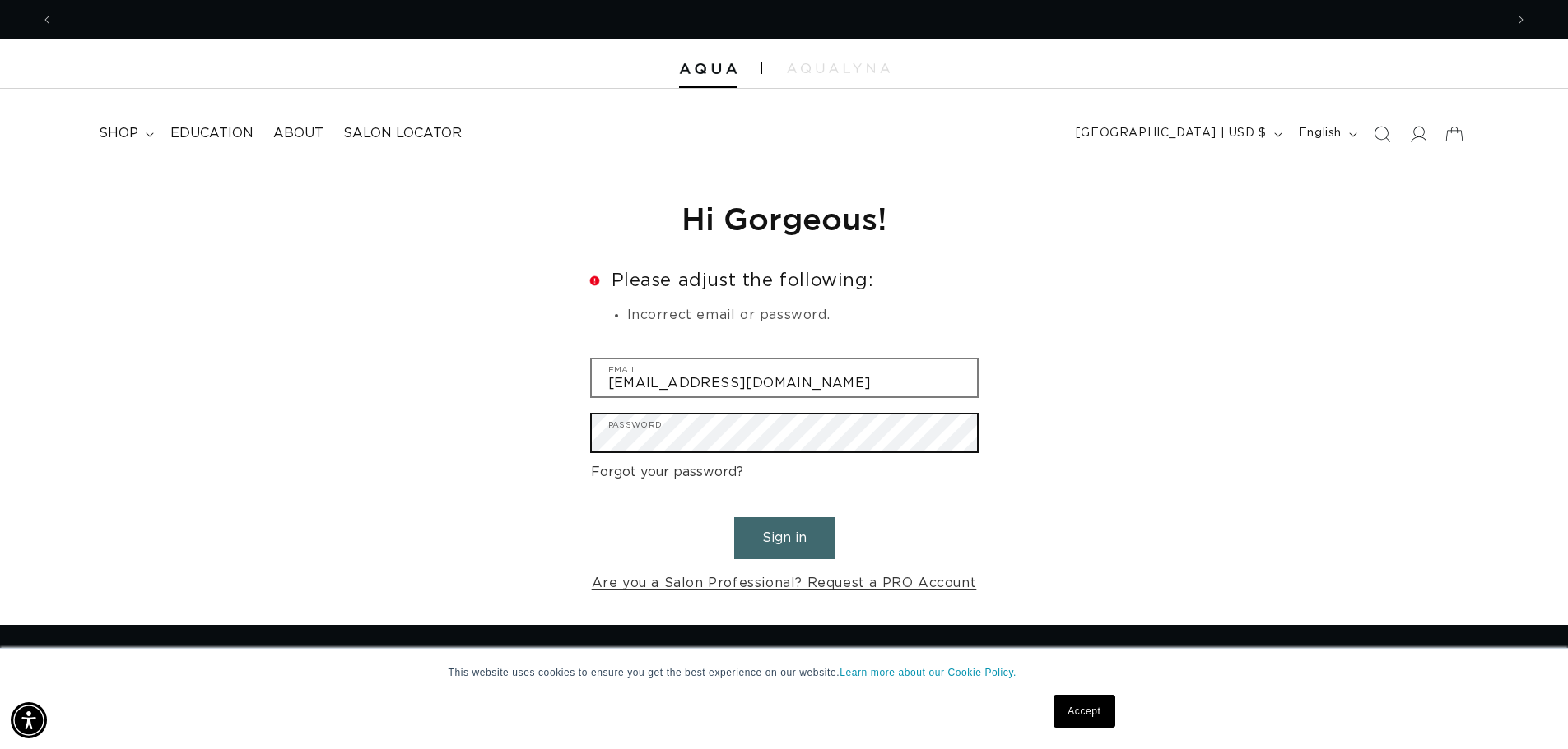
scroll to position [0, 0]
click at [734, 517] on button "Sign in" at bounding box center [784, 538] width 100 height 42
